Goal: Use online tool/utility: Utilize a website feature to perform a specific function

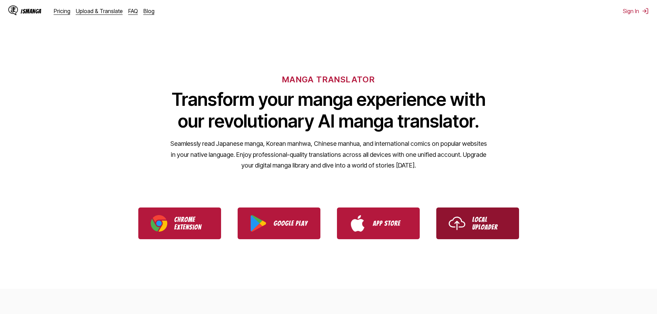
click at [472, 225] on p "Local Uploader" at bounding box center [489, 223] width 35 height 15
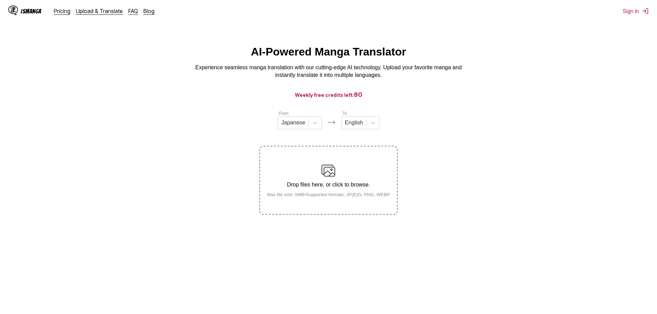
click at [339, 181] on div "Drop files here, or click to browse. Max file size: 5MB • Supported formats: JP…" at bounding box center [329, 180] width 134 height 33
click at [0, 0] on input "Drop files here, or click to browse. Max file size: 5MB • Supported formats: JP…" at bounding box center [0, 0] width 0 height 0
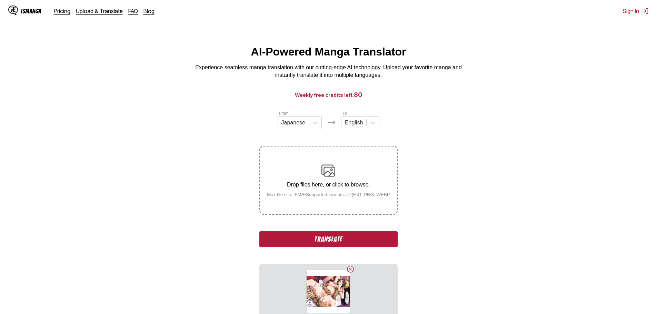
click at [326, 179] on div "Drop files here, or click to browse. Max file size: 5MB • Supported formats: JP…" at bounding box center [329, 180] width 134 height 33
click at [0, 0] on input "Drop files here, or click to browse. Max file size: 5MB • Supported formats: JP…" at bounding box center [0, 0] width 0 height 0
click at [340, 246] on button "Translate" at bounding box center [328, 240] width 138 height 16
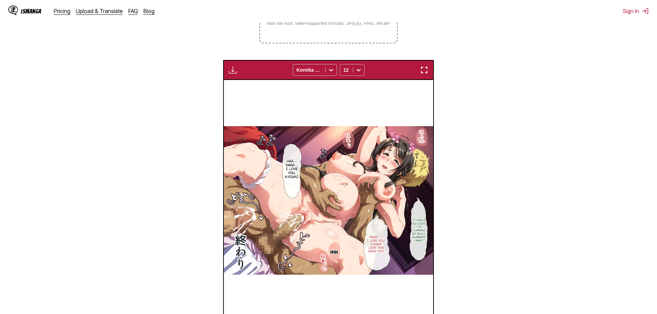
scroll to position [173, 0]
